Goal: Information Seeking & Learning: Learn about a topic

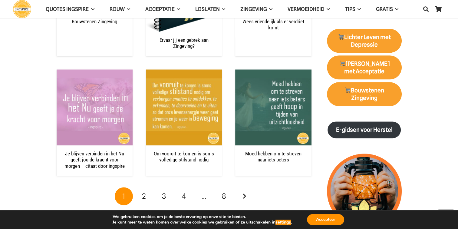
scroll to position [786, 0]
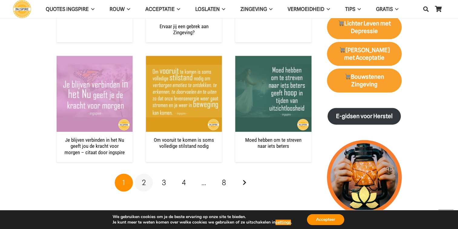
click at [145, 173] on link "2" at bounding box center [144, 182] width 18 height 18
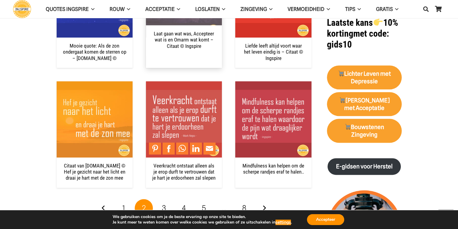
scroll to position [756, 0]
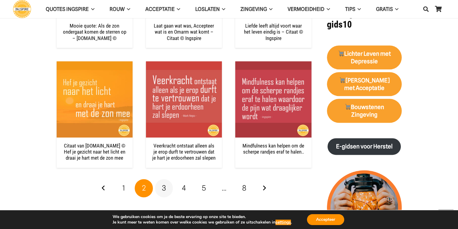
click at [165, 187] on span "3" at bounding box center [164, 187] width 4 height 9
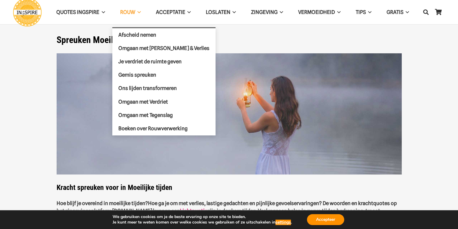
click at [133, 14] on span "ROUW" at bounding box center [127, 12] width 15 height 6
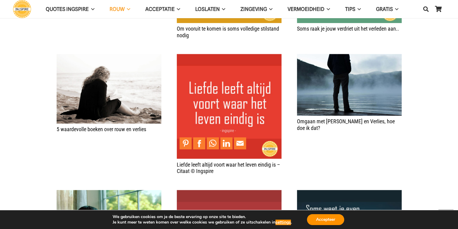
scroll to position [605, 0]
